Goal: Transaction & Acquisition: Download file/media

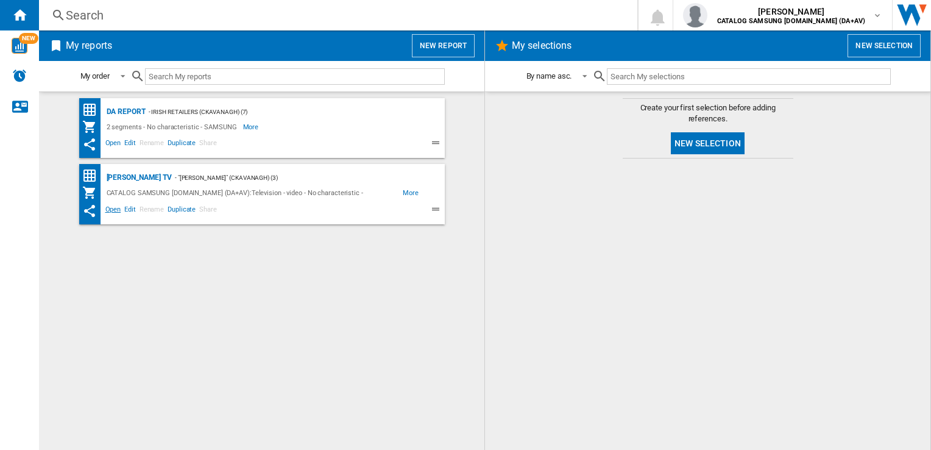
click at [114, 211] on span "Open" at bounding box center [114, 211] width 20 height 15
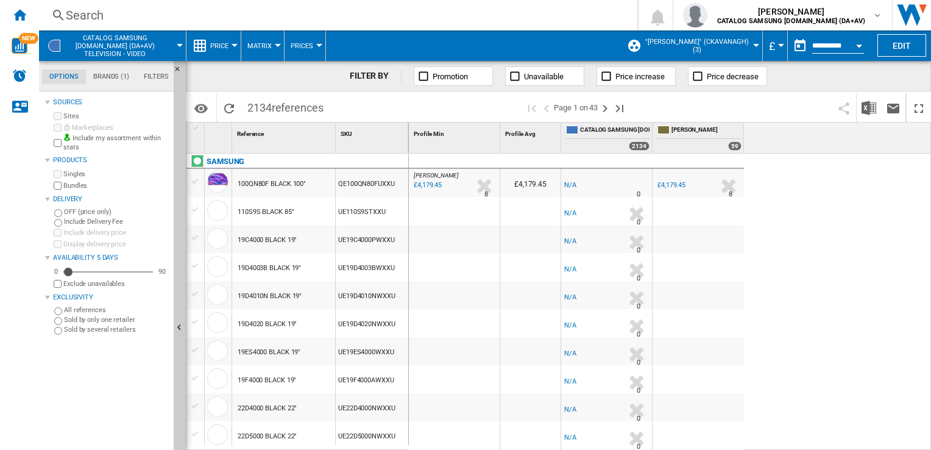
click at [71, 184] on label "Bundles" at bounding box center [115, 185] width 105 height 9
click at [812, 190] on div "[PERSON_NAME] : [PERSON_NAME] -1.0 % £4,179.45 % N/A 8 [PERSON_NAME] : [PERSON_…" at bounding box center [670, 302] width 523 height 297
click at [774, 45] on button "£" at bounding box center [775, 45] width 12 height 30
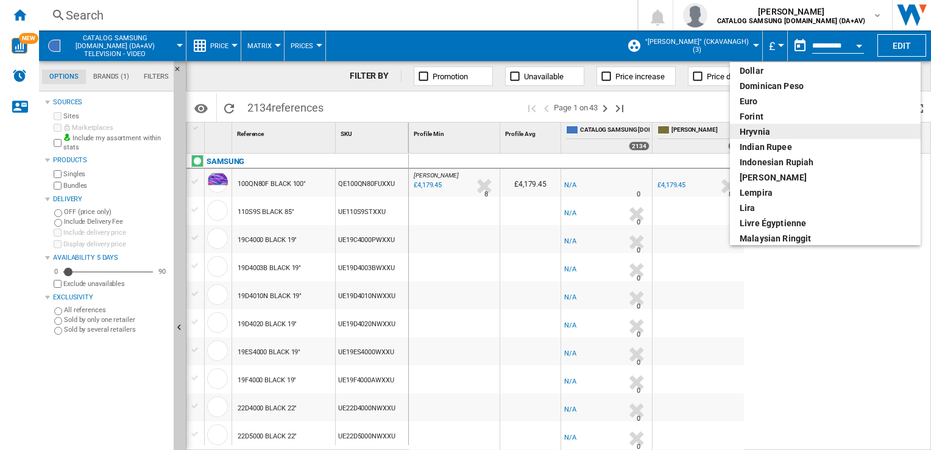
scroll to position [183, 0]
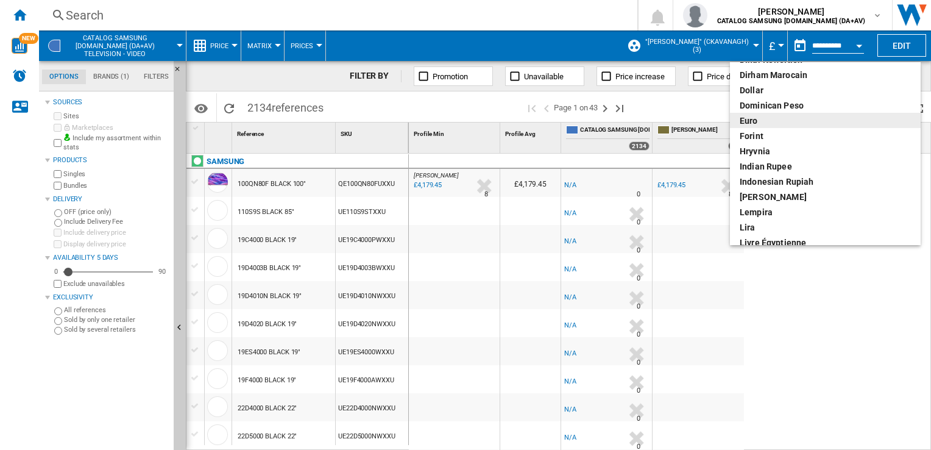
click at [765, 121] on div "euro" at bounding box center [825, 121] width 171 height 12
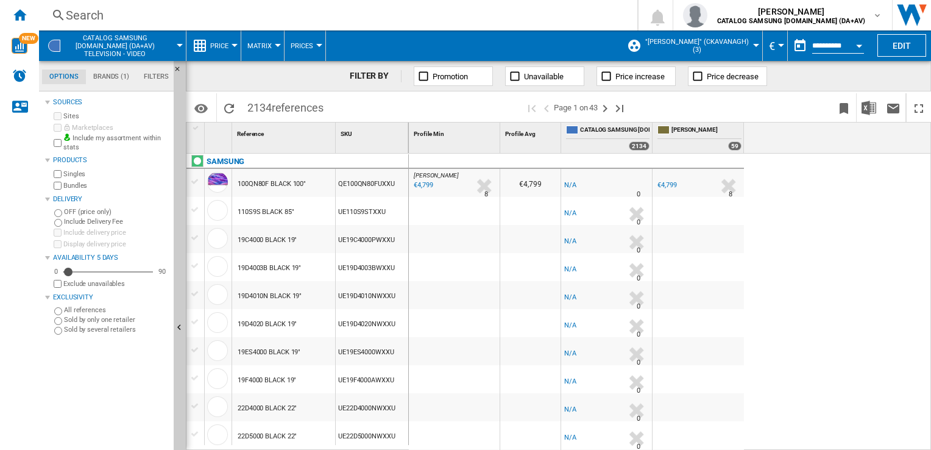
click at [801, 236] on div "[PERSON_NAME] : [PERSON_NAME] -1.0 % €4,799 % N/A 8 [PERSON_NAME] : [PERSON_NAM…" at bounding box center [670, 302] width 523 height 297
click at [841, 280] on div "[PERSON_NAME] : [PERSON_NAME] -1.0 % €4,799 % N/A 8 [PERSON_NAME] : [PERSON_NAM…" at bounding box center [670, 302] width 523 height 297
click at [868, 108] on img "Download in Excel" at bounding box center [869, 108] width 15 height 15
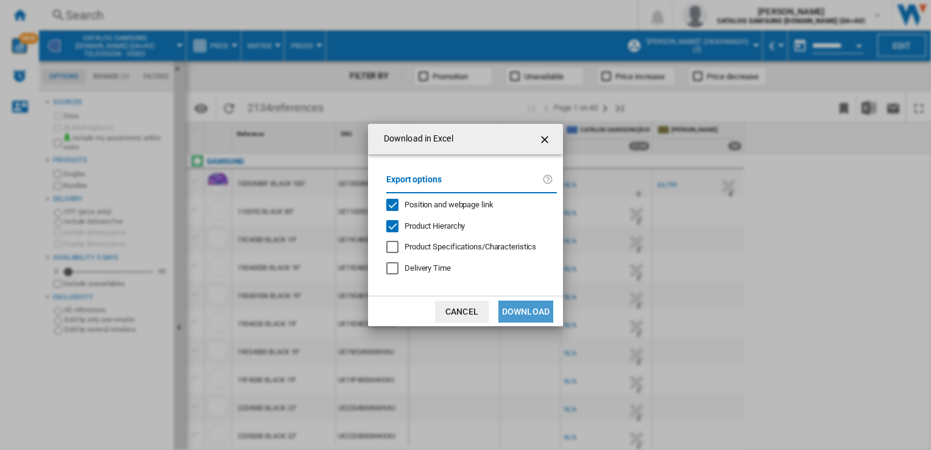
click at [532, 309] on button "Download" at bounding box center [525, 311] width 55 height 22
